Goal: Task Accomplishment & Management: Manage account settings

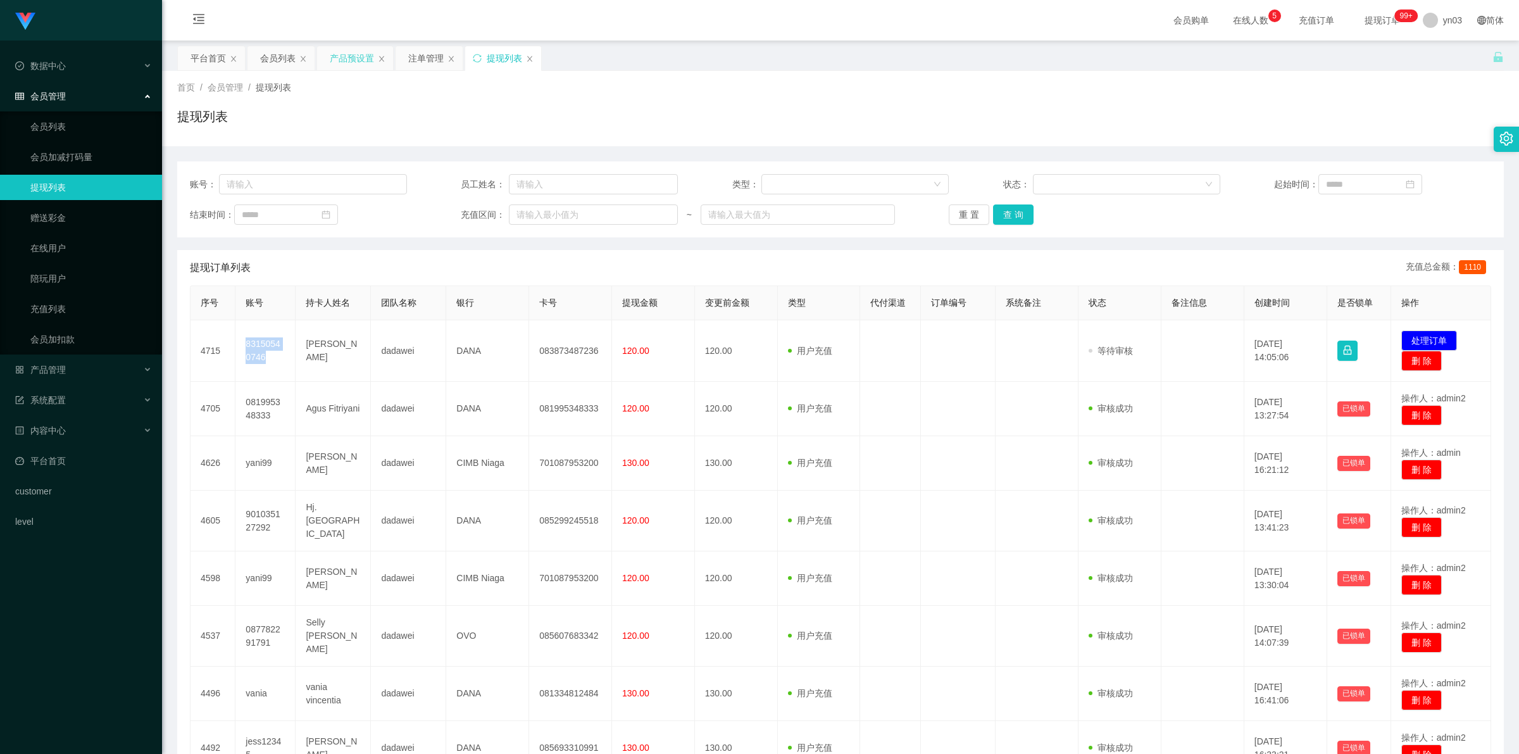
click at [323, 56] on div "产品预设置" at bounding box center [355, 58] width 76 height 24
click at [327, 55] on div "产品预设置" at bounding box center [355, 58] width 76 height 24
click at [351, 59] on div "产品预设置" at bounding box center [352, 58] width 44 height 24
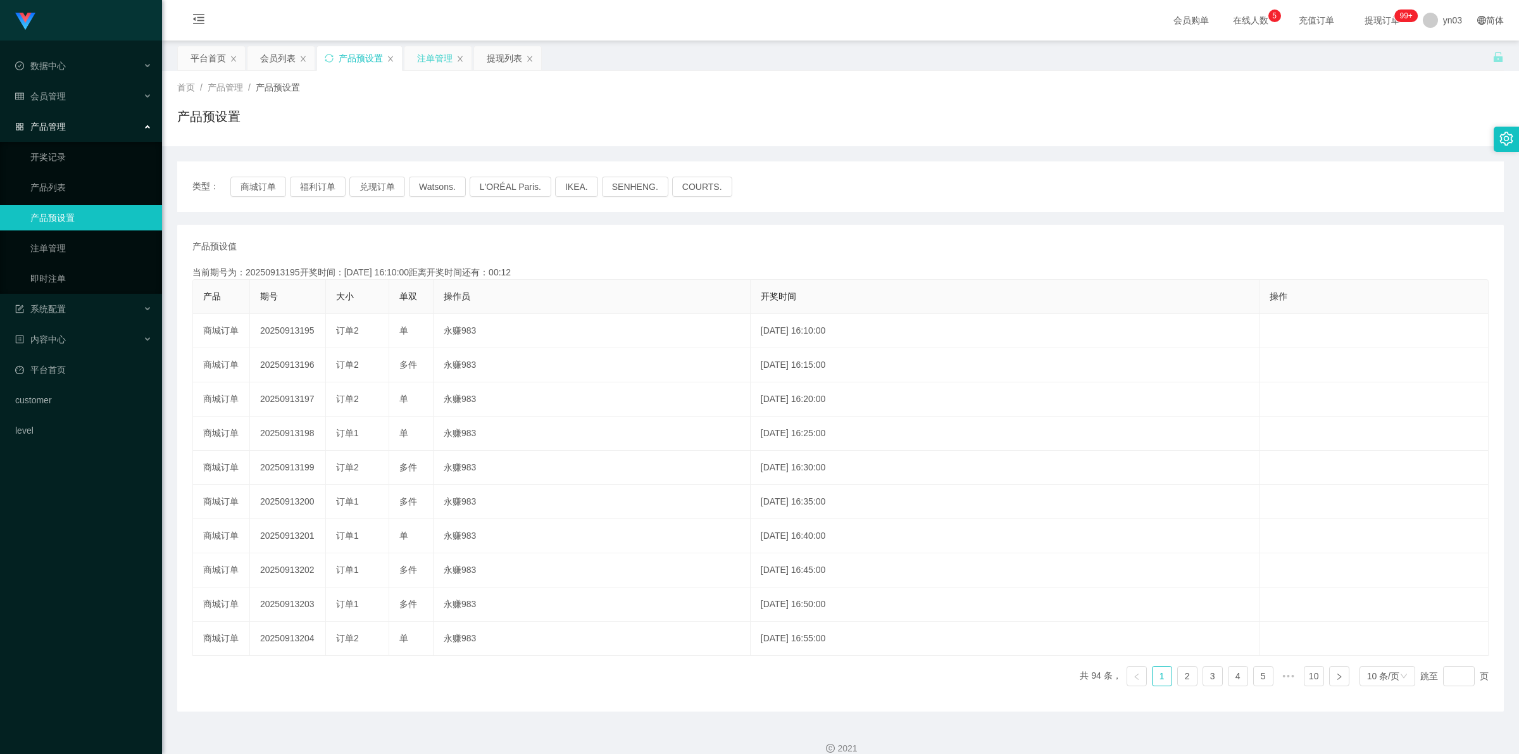
click at [400, 66] on div "注单管理" at bounding box center [434, 58] width 35 height 24
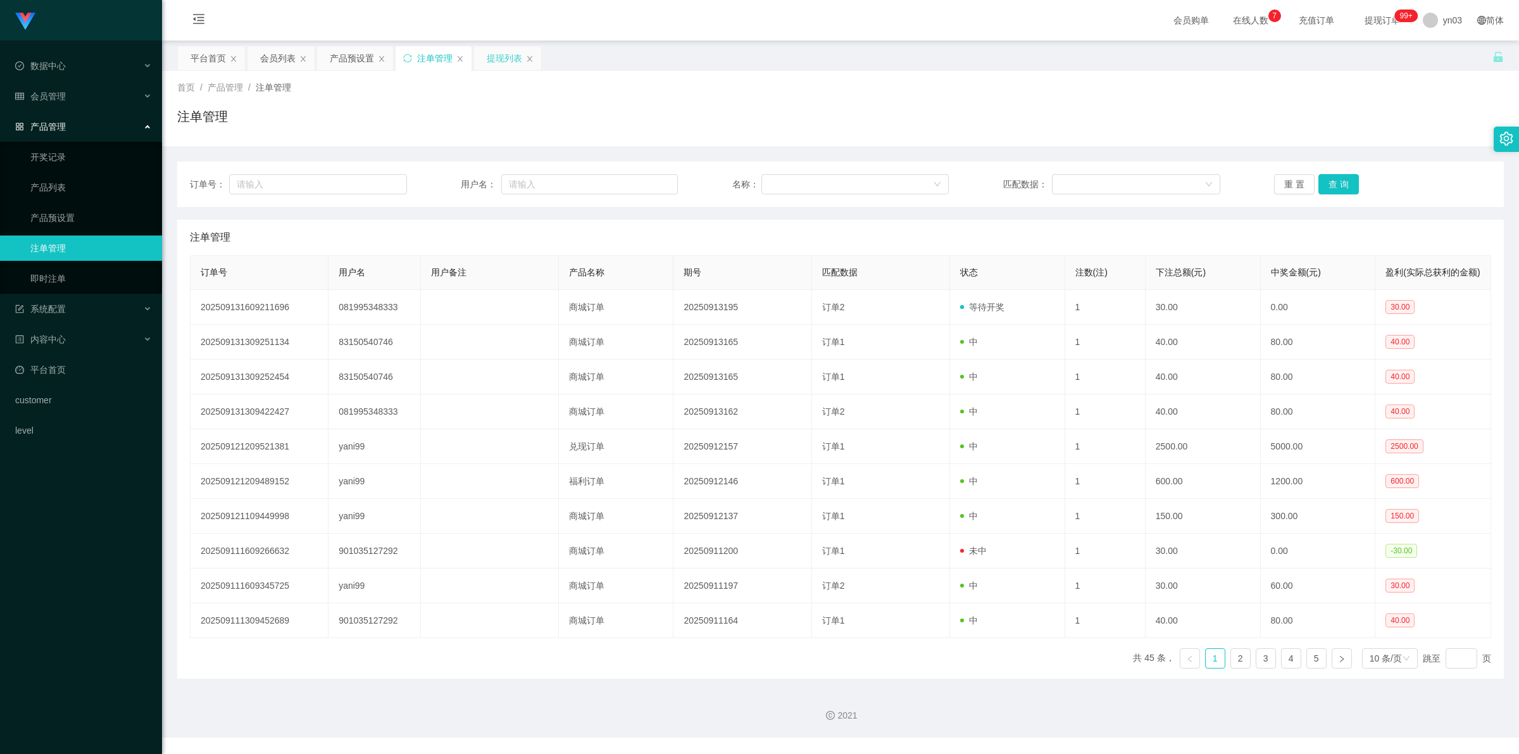
click at [400, 61] on div "提现列表" at bounding box center [504, 58] width 35 height 24
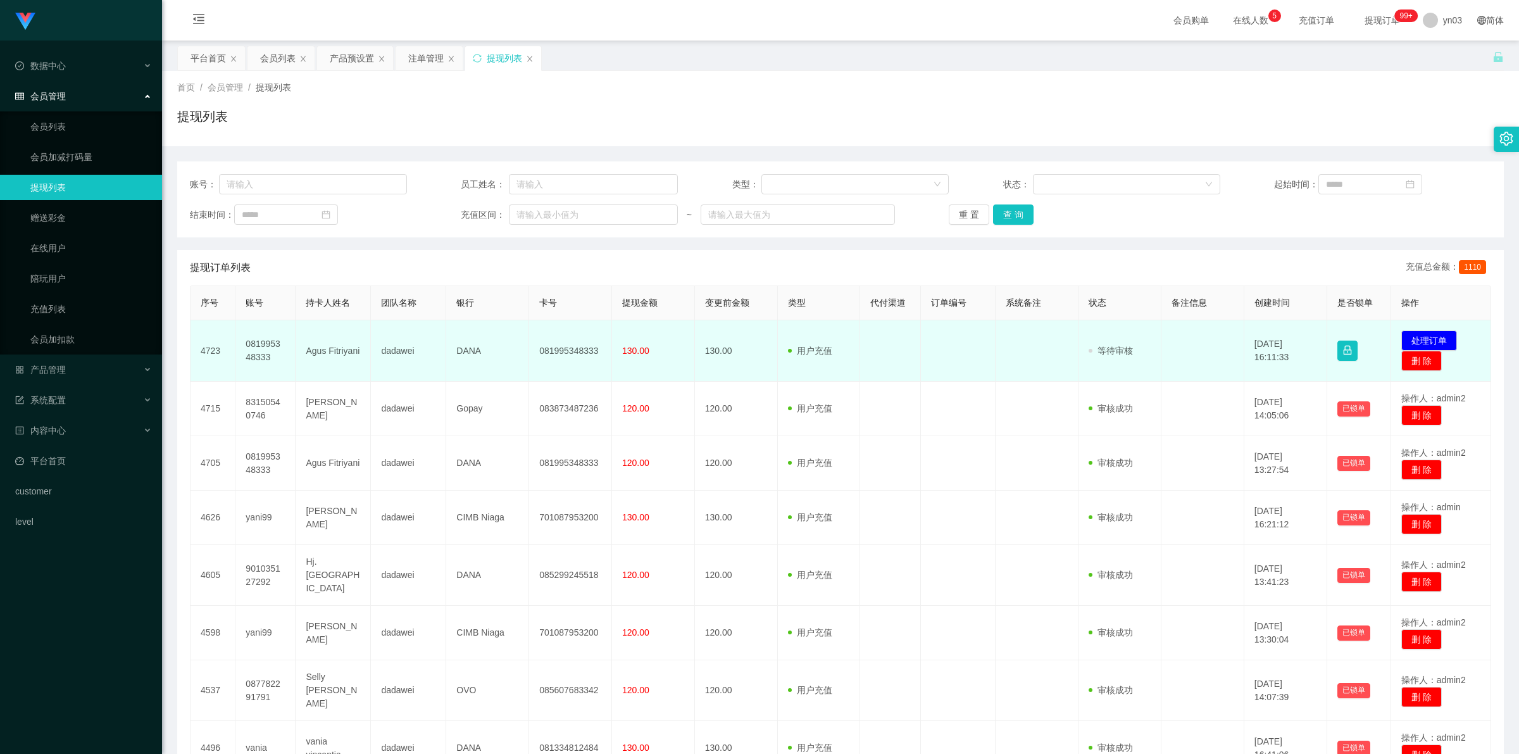
click at [261, 340] on td "081995348333" at bounding box center [265, 350] width 60 height 61
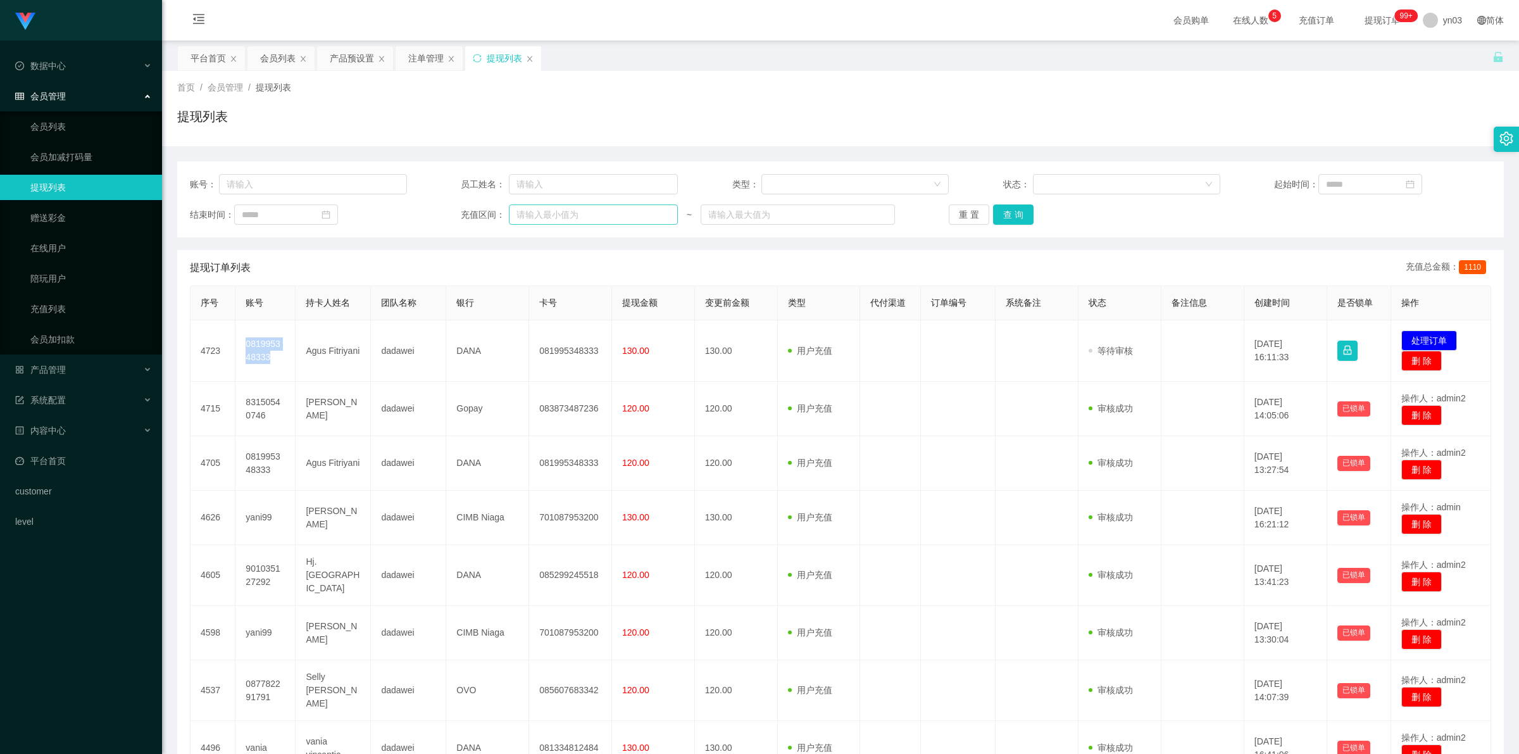
copy td "081995348333"
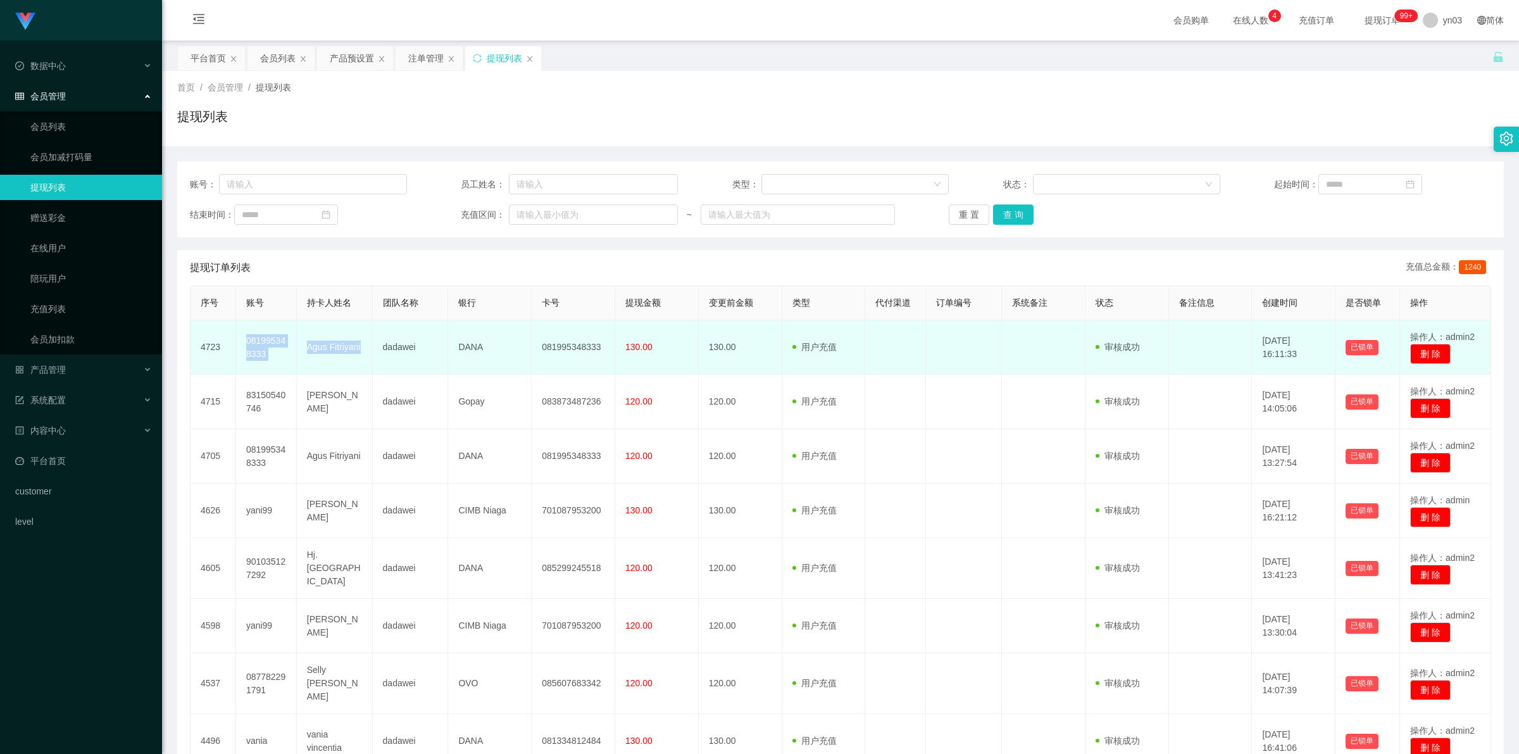
drag, startPoint x: 242, startPoint y: 342, endPoint x: 361, endPoint y: 358, distance: 119.3
click at [361, 358] on tr "4723 081995348333 Agus Fitriyani dadawei DANA 081995348333 130.00 130.00 用户充值 人…" at bounding box center [840, 347] width 1301 height 54
copy tr "081995348333 Agus Fitriyani"
